Goal: Task Accomplishment & Management: Manage account settings

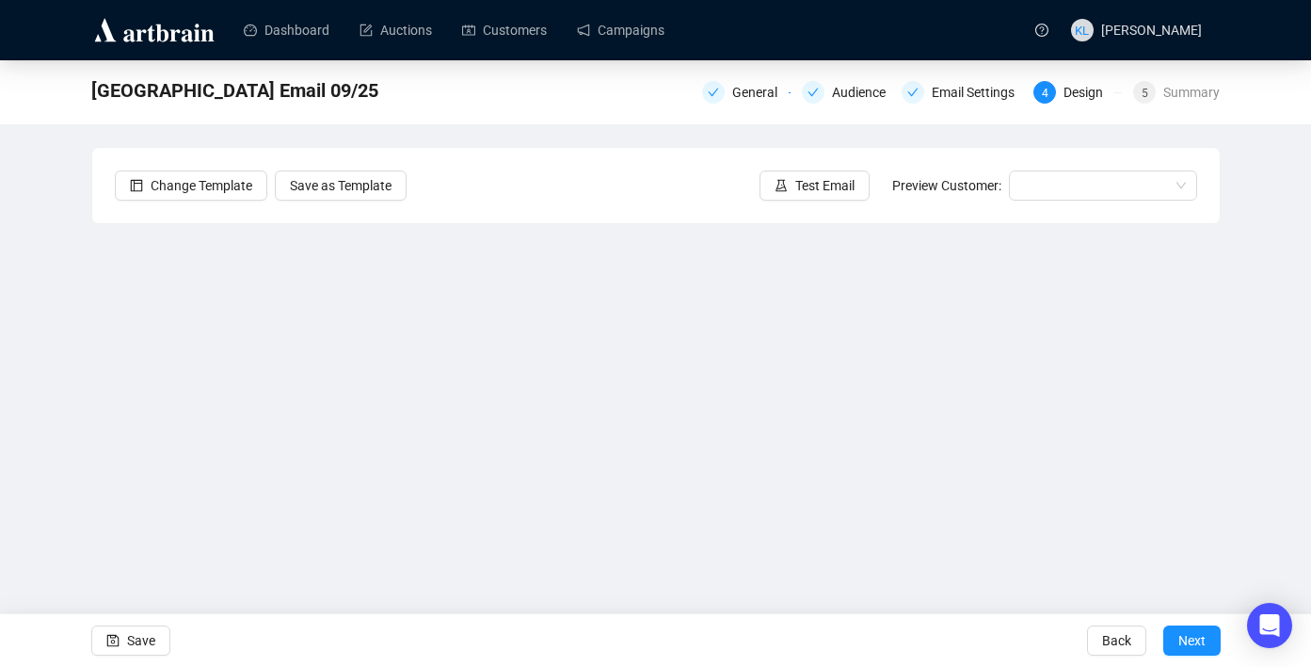
scroll to position [34, 0]
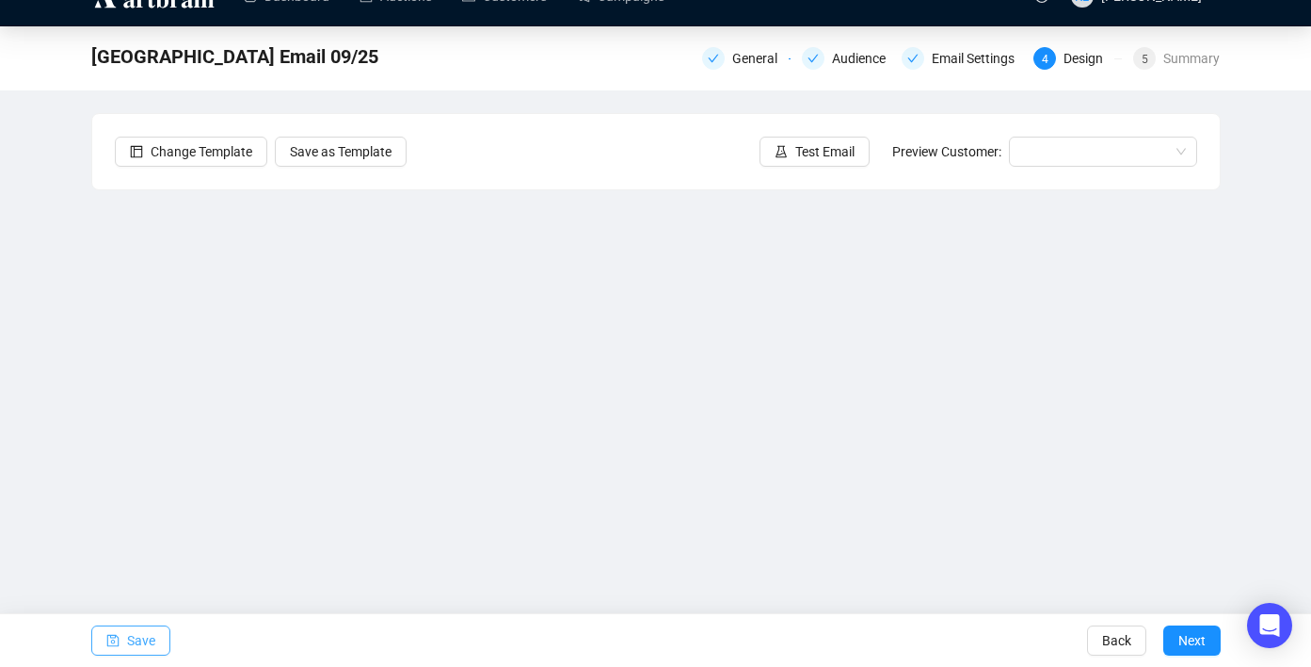
click at [141, 639] on span "Save" at bounding box center [141, 640] width 28 height 53
click at [1203, 60] on div "Summary" at bounding box center [1192, 58] width 56 height 23
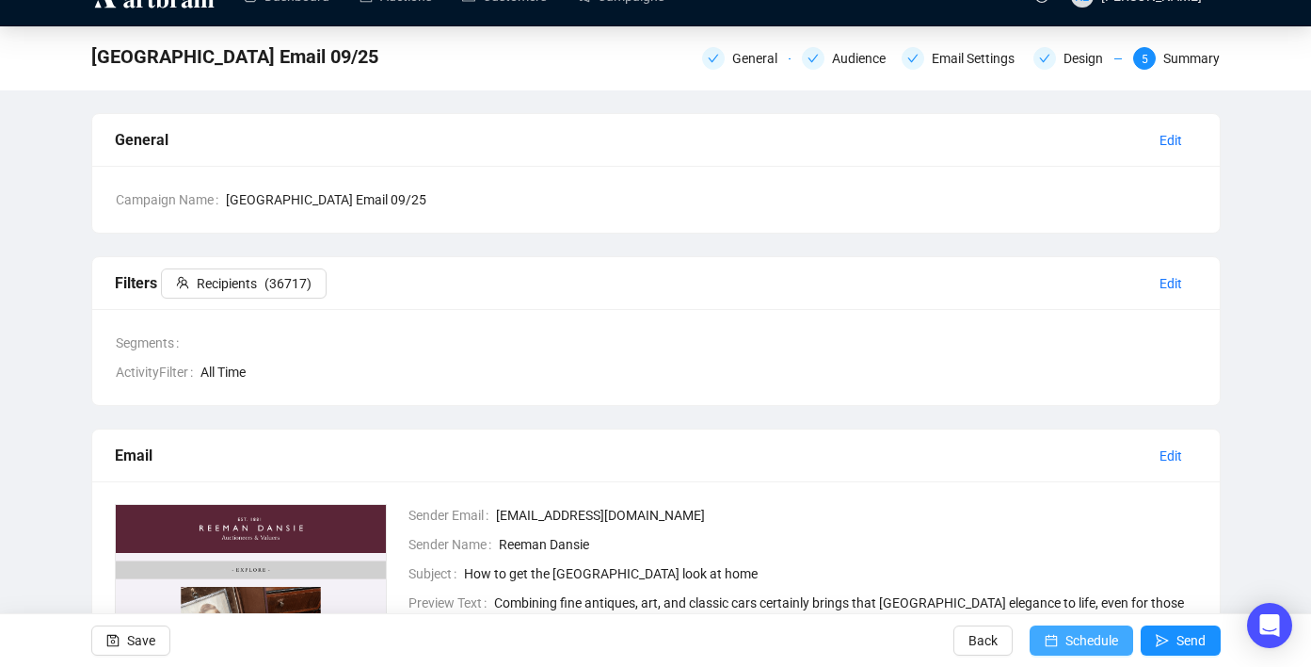
click at [1030, 636] on button "Schedule" at bounding box center [1082, 640] width 104 height 30
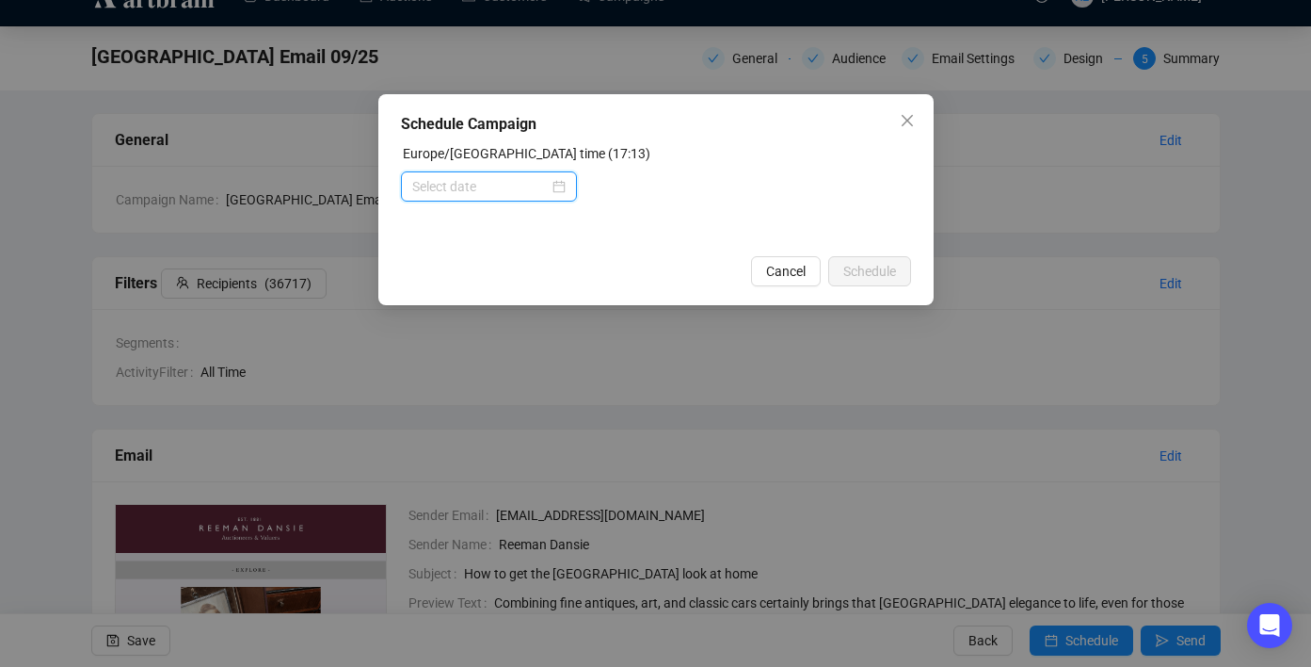
click at [501, 191] on input at bounding box center [480, 186] width 137 height 21
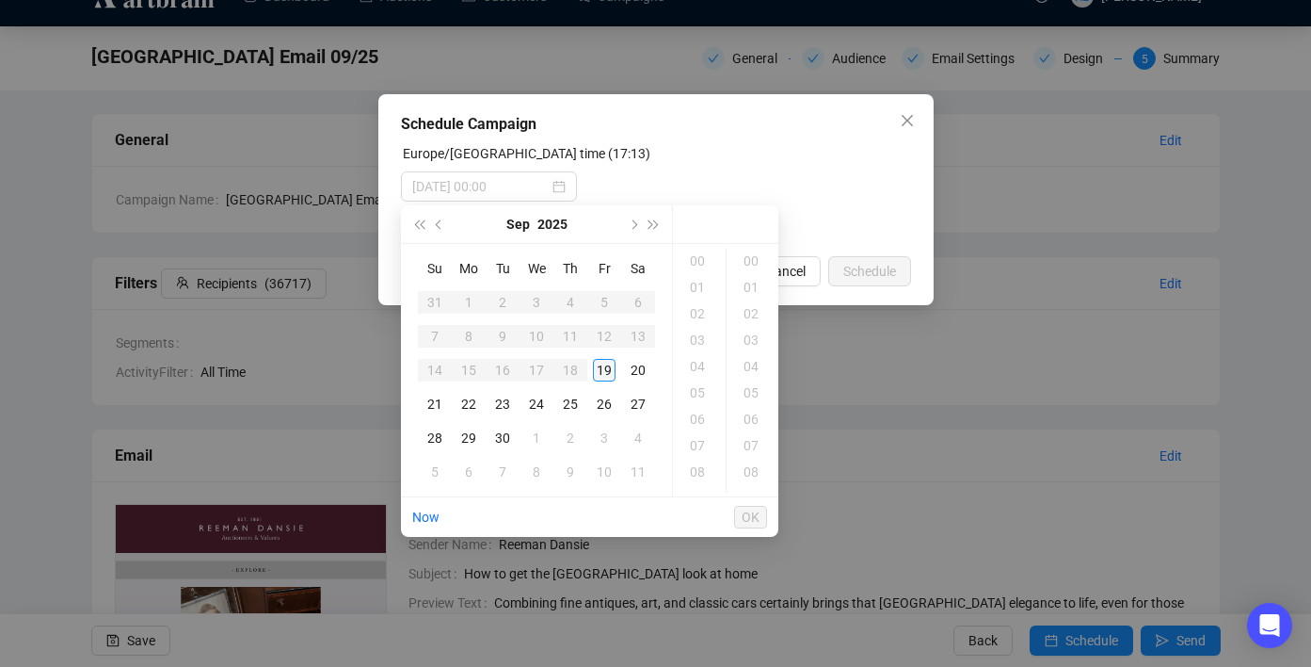
click at [606, 364] on div "19" at bounding box center [604, 370] width 23 height 23
click at [697, 318] on div "19" at bounding box center [699, 313] width 45 height 26
click at [755, 325] on div "30" at bounding box center [753, 332] width 45 height 26
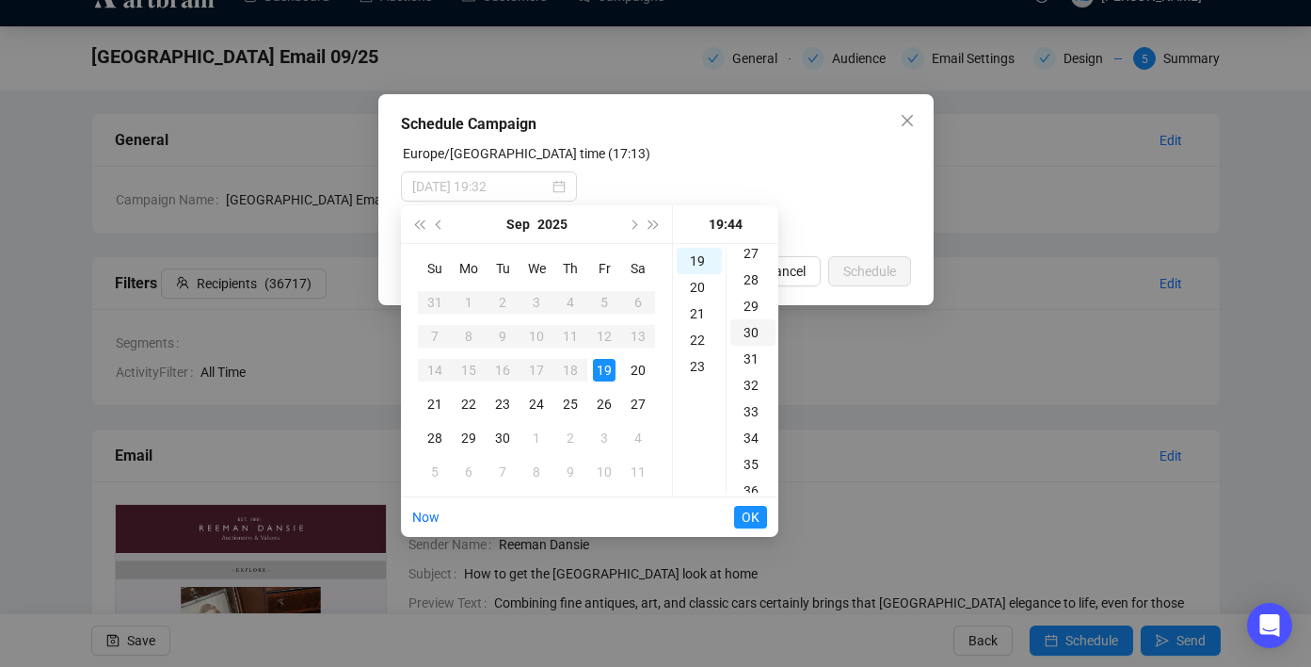
scroll to position [791, 0]
type input "[DATE] 19:30"
click at [742, 514] on span "OK" at bounding box center [751, 517] width 18 height 36
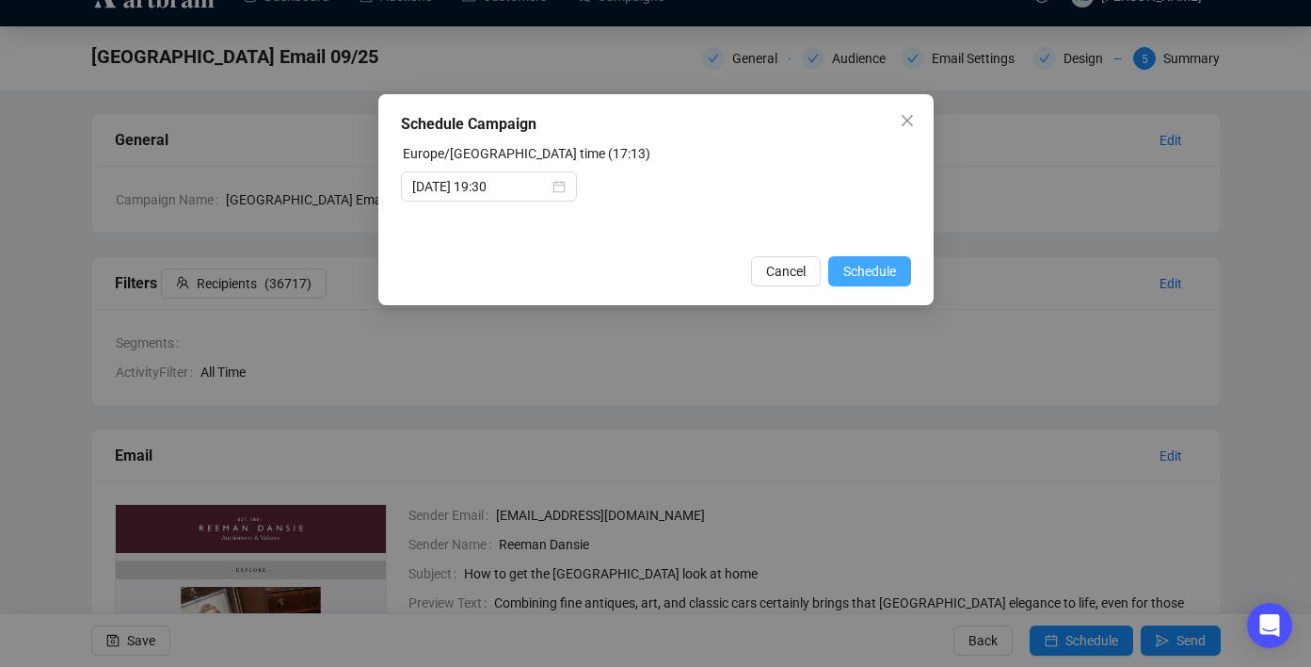
click at [868, 272] on span "Schedule" at bounding box center [870, 271] width 53 height 21
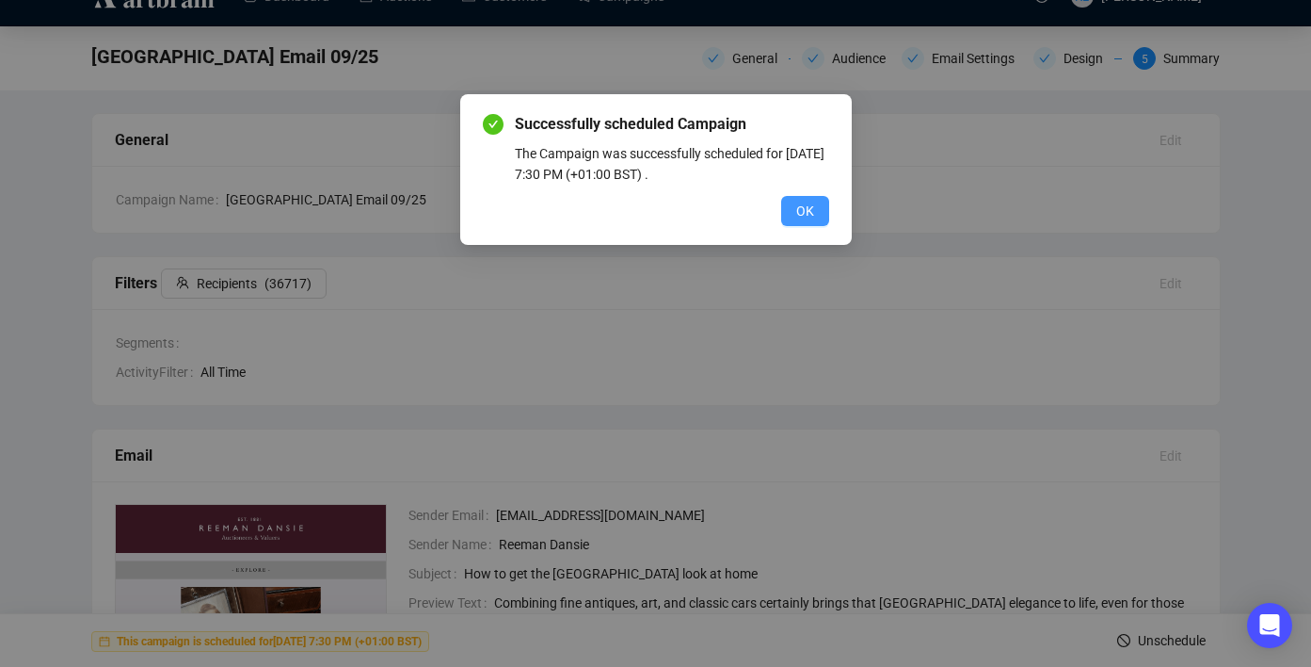
click at [793, 204] on button "OK" at bounding box center [805, 211] width 48 height 30
